Goal: Task Accomplishment & Management: Complete application form

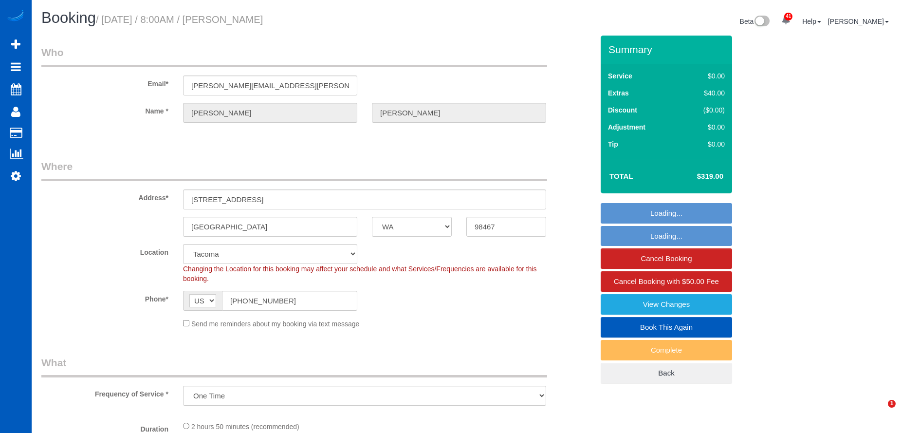
select select "WA"
select select "spot1"
select select "number:10"
select select "object:1118"
select select "199"
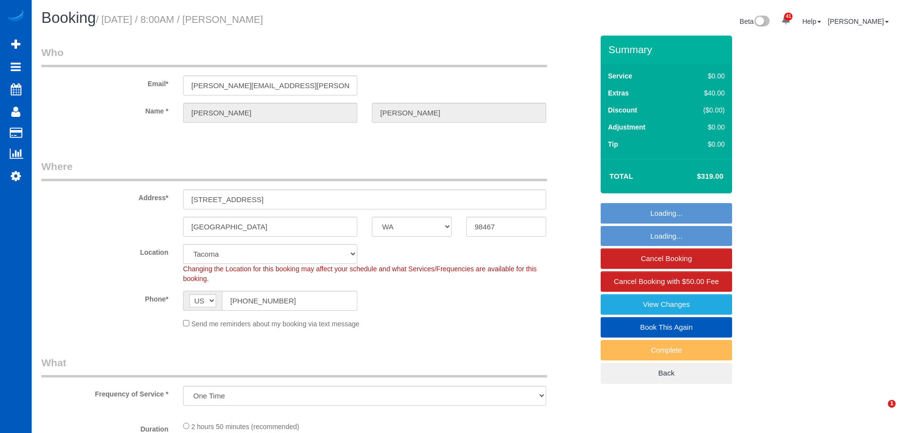
select select "1001"
select select "2"
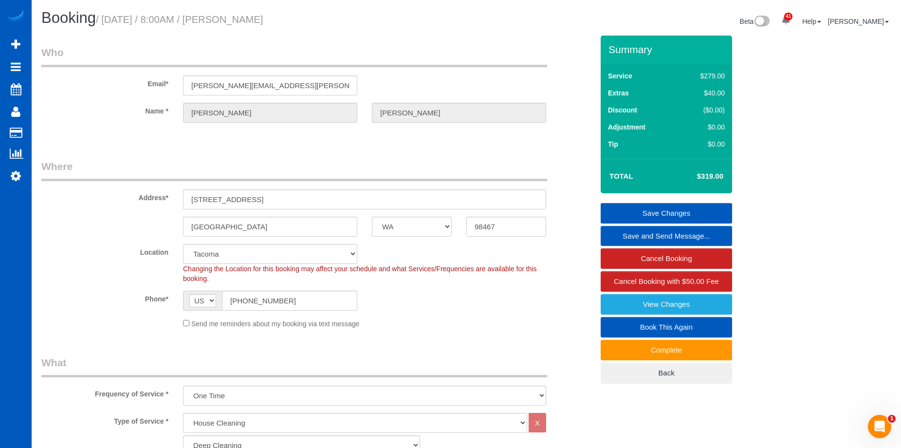
drag, startPoint x: 245, startPoint y: 21, endPoint x: 384, endPoint y: 18, distance: 138.3
click at [384, 18] on h1 "Booking / [DATE] / 8:00AM / [PERSON_NAME]" at bounding box center [250, 18] width 418 height 17
copy small "[PERSON_NAME]"
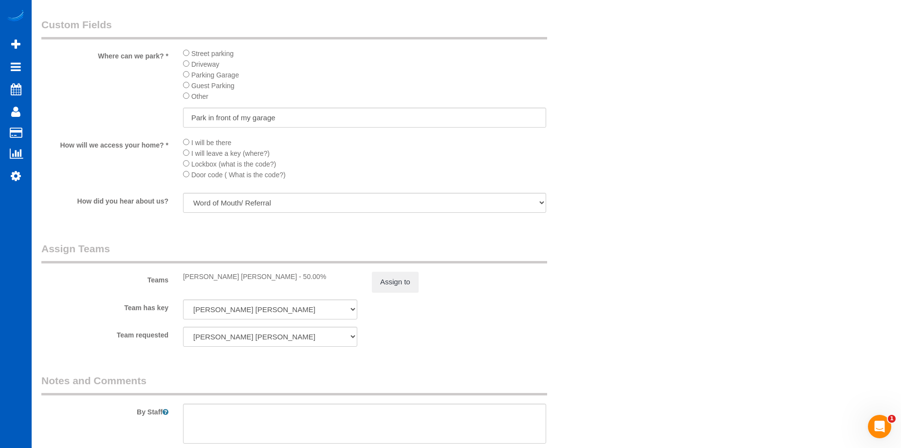
scroll to position [1217, 0]
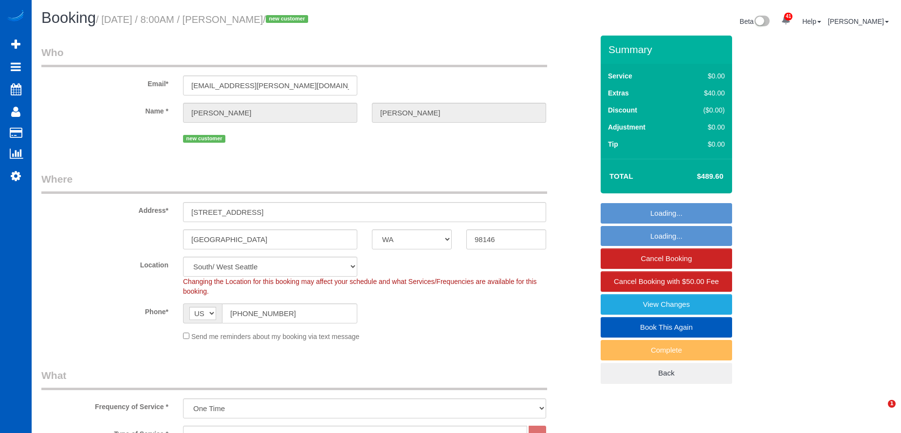
select select "WA"
select select "199"
select select "2001"
select select "4"
select select "2"
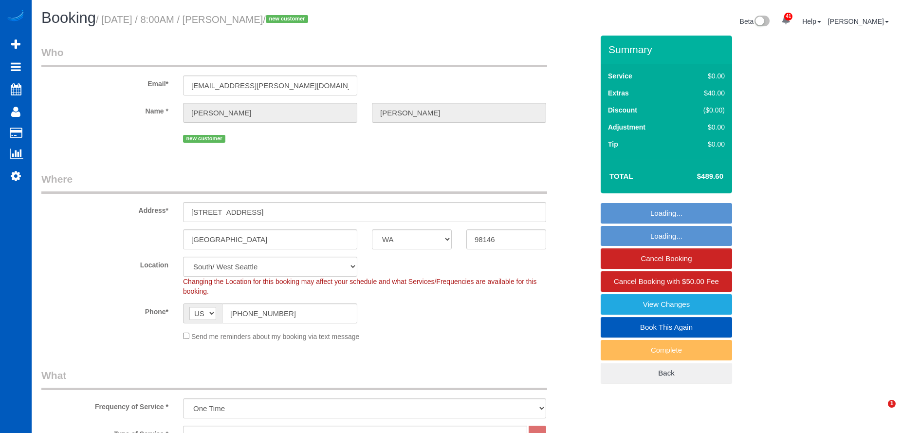
select select "spot1"
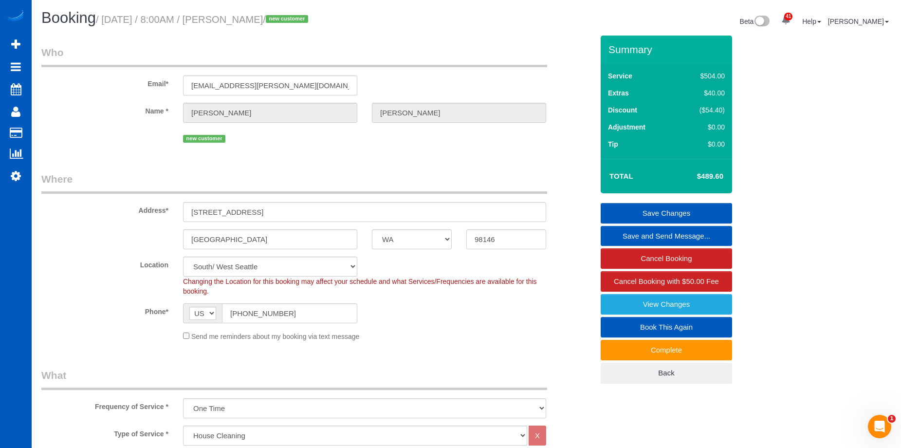
drag, startPoint x: 245, startPoint y: 19, endPoint x: 333, endPoint y: 19, distance: 88.1
click at [311, 19] on small "/ September 30, 2025 / 8:00AM / Lawrence Shanahan / new customer" at bounding box center [203, 19] width 215 height 11
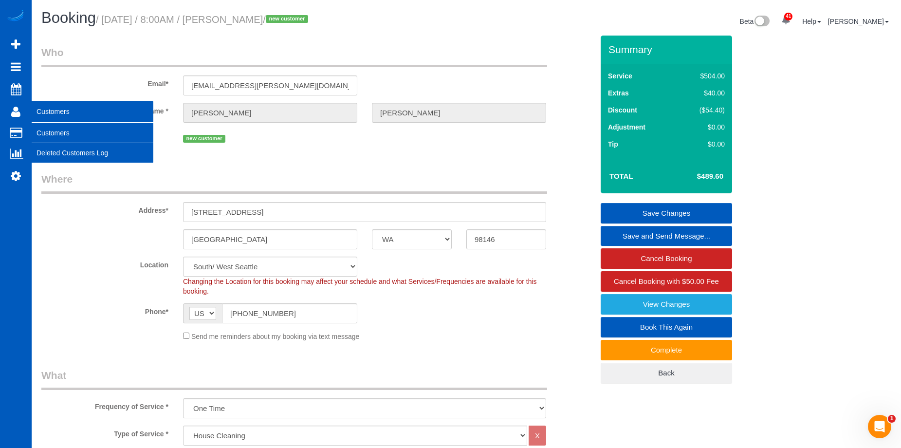
copy small "Lawrence Shanahan"
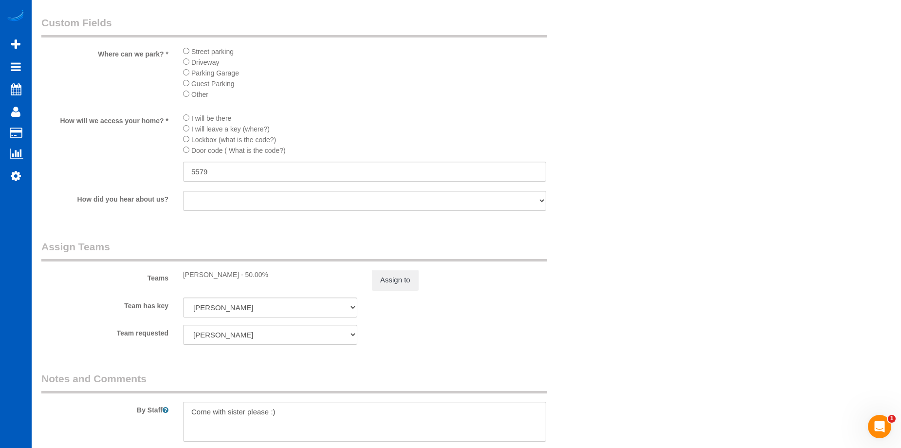
scroll to position [1071, 0]
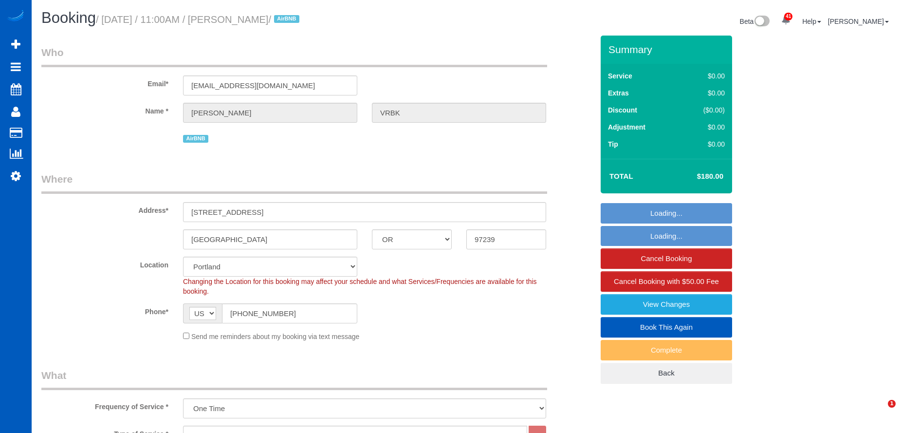
select select "OR"
select select "199"
select select "1001"
select select "2"
select select "spot1"
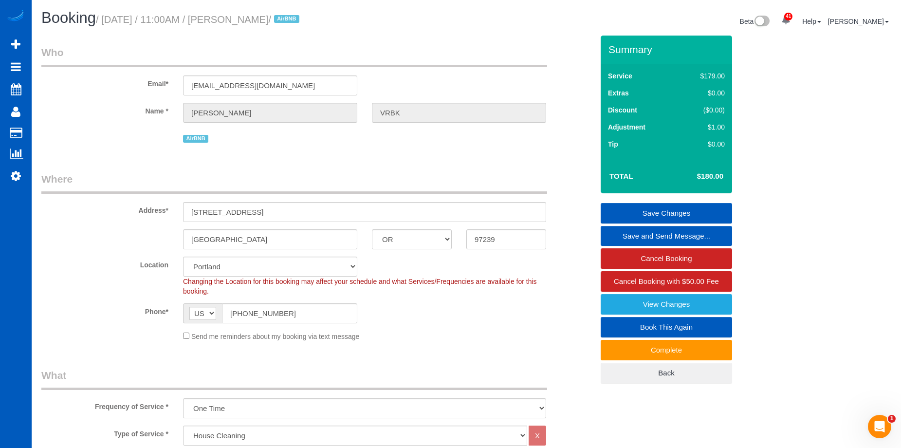
drag, startPoint x: 250, startPoint y: 18, endPoint x: 306, endPoint y: 20, distance: 56.0
click at [302, 20] on small "/ September 30, 2025 / 11:00AM / Joshua VRBK / AirBNB" at bounding box center [199, 19] width 206 height 11
